Goal: Transaction & Acquisition: Purchase product/service

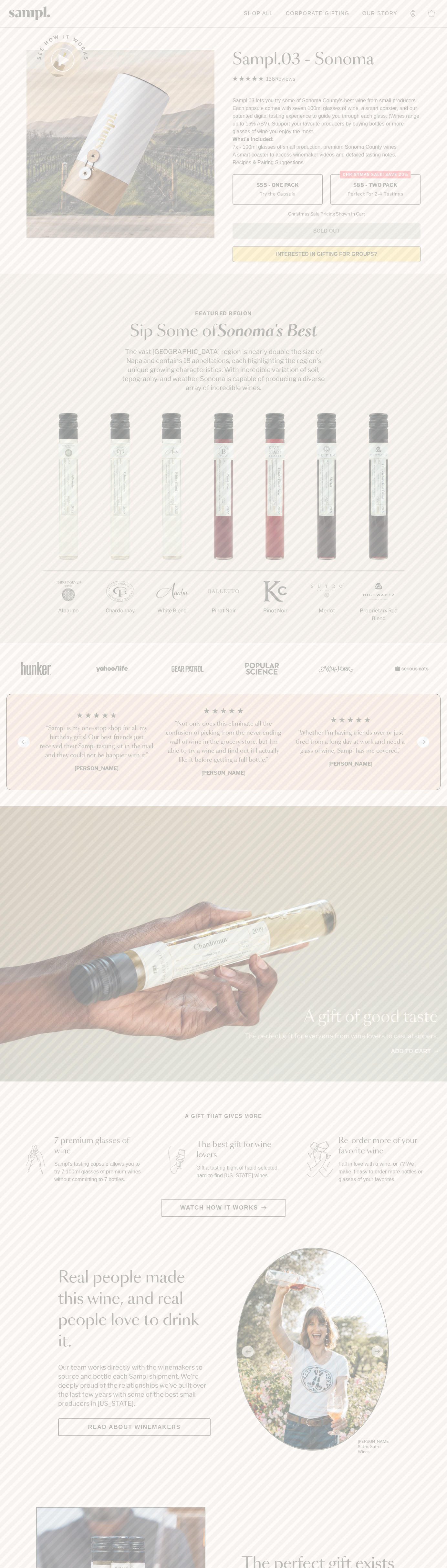
click at [375, 186] on span "$88 - Two Pack" at bounding box center [375, 185] width 44 height 7
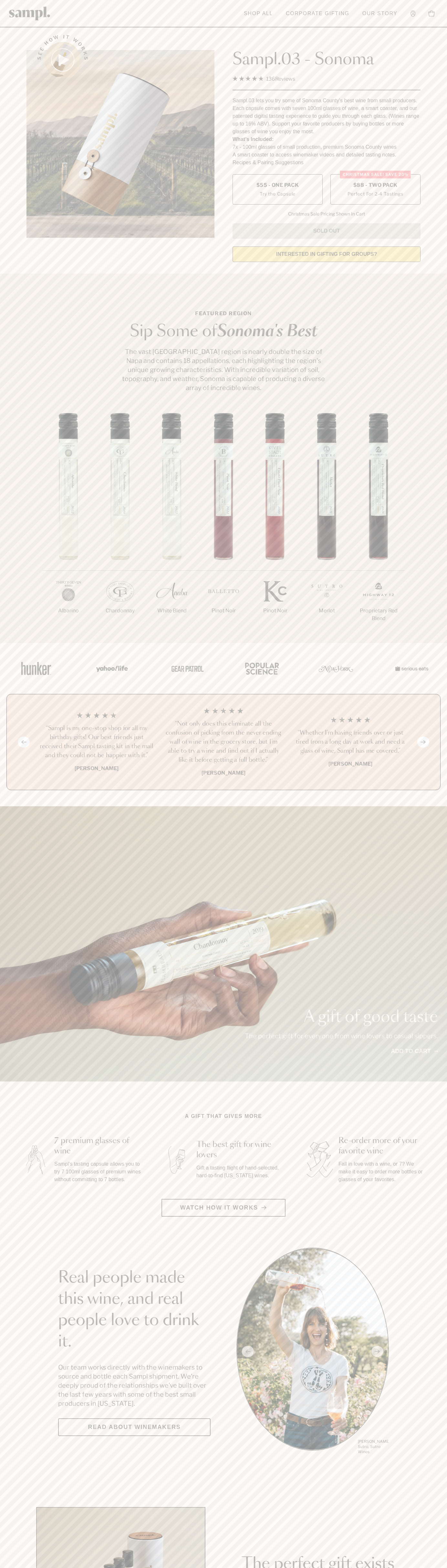
click at [96, 743] on h3 "“Sampl is my one-stop shop for all my birthday gifts! Our best friends just rec…" at bounding box center [96, 741] width 116 height 36
click at [285, 19] on link "Corporate Gifting" at bounding box center [317, 13] width 70 height 14
click at [434, 1567] on html "Skip to main content Toggle navigation menu Shop All Corporate Gifting Our Stor…" at bounding box center [224, 1513] width 447 height 3026
click at [68, 1567] on html "Skip to main content Toggle navigation menu Shop All Corporate Gifting Our Stor…" at bounding box center [224, 1513] width 447 height 3026
click at [30, 522] on div "1/7 Albarino 2/7 Chardonnay 3/7" at bounding box center [224, 528] width 447 height 230
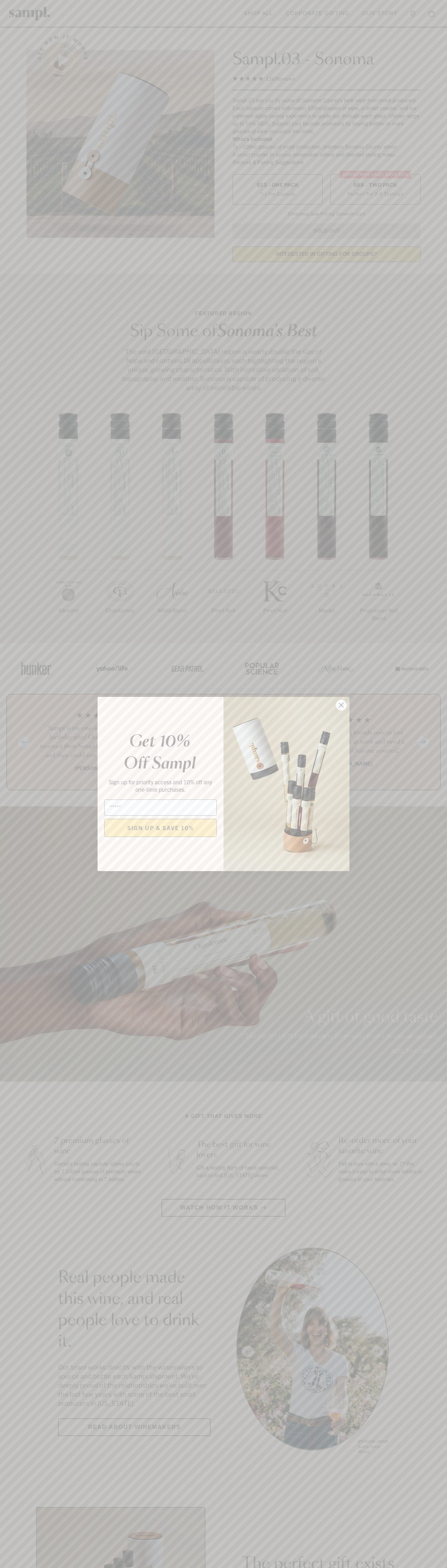
click at [341, 705] on icon "Close dialog" at bounding box center [341, 705] width 4 height 4
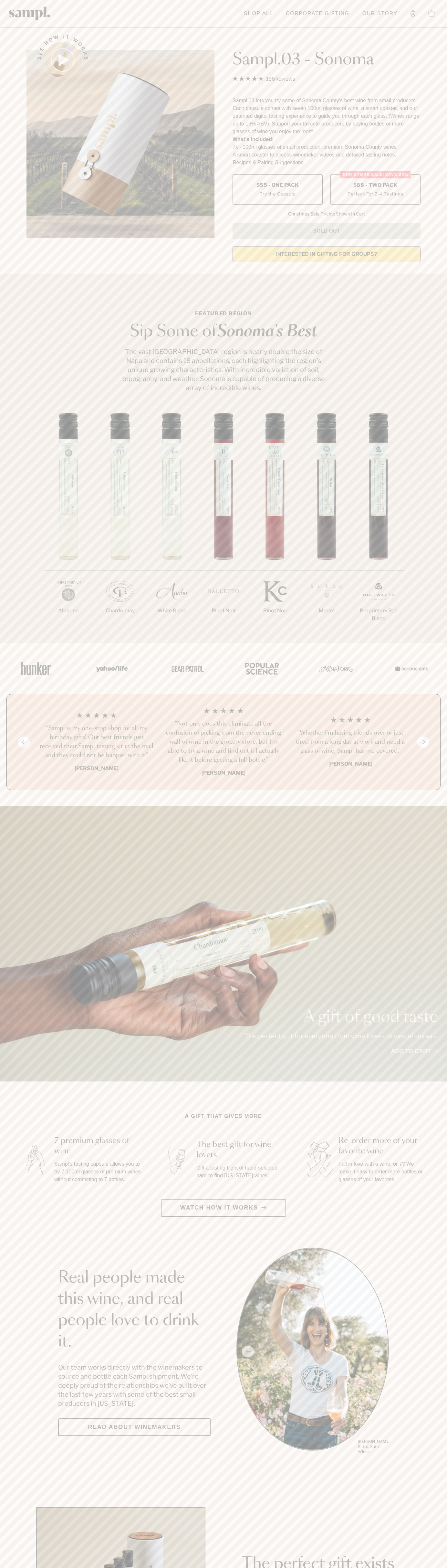
click at [375, 190] on label "Christmas SALE! Save 20% $88 - Two Pack Perfect For 2-4 Tastings" at bounding box center [375, 189] width 90 height 30
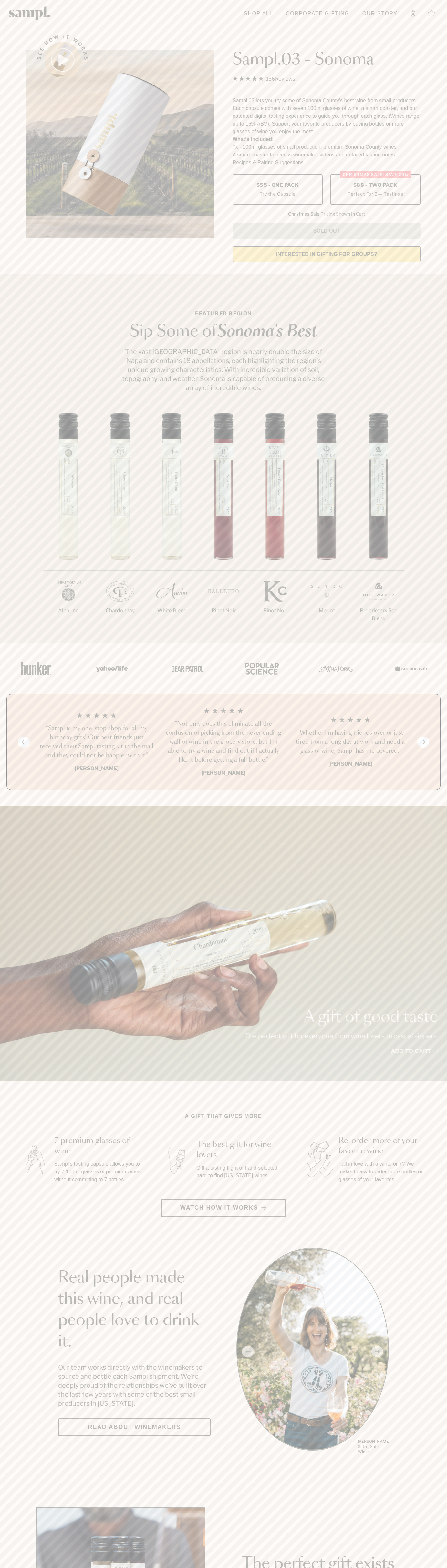
click at [96, 743] on h3 "“Sampl is my one-stop shop for all my birthday gifts! Our best friends just rec…" at bounding box center [96, 741] width 116 height 36
